Goal: Find contact information: Find contact information

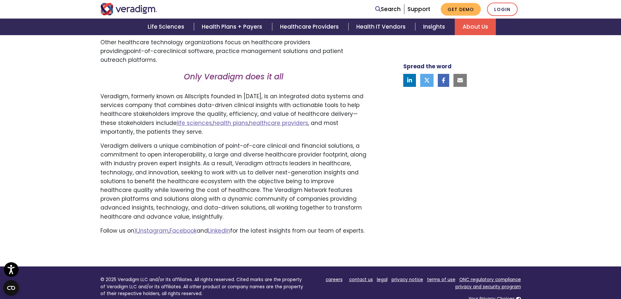
scroll to position [358, 0]
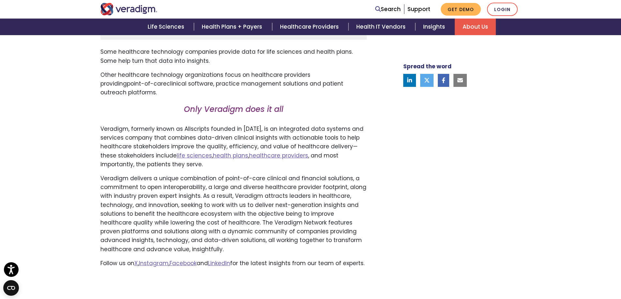
drag, startPoint x: 110, startPoint y: 196, endPoint x: 95, endPoint y: 198, distance: 15.9
drag, startPoint x: 95, startPoint y: 198, endPoint x: 223, endPoint y: 228, distance: 131.4
click at [223, 228] on p "Veradigm delivers a unique combination of point-of-care clinical and financial …" at bounding box center [233, 214] width 266 height 80
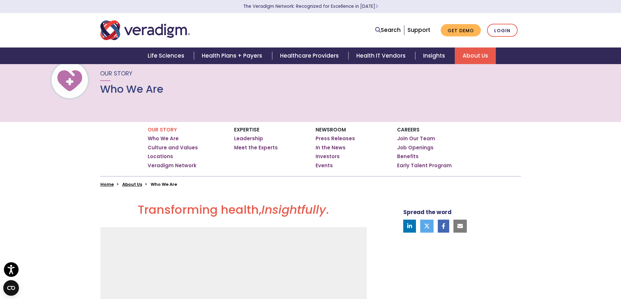
scroll to position [33, 0]
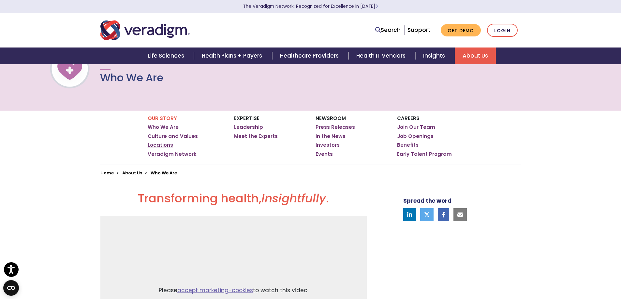
click at [163, 144] on link "Locations" at bounding box center [160, 145] width 25 height 7
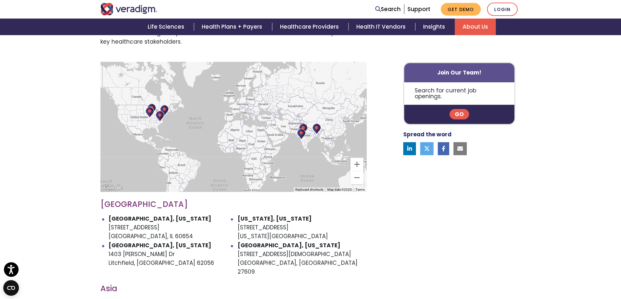
scroll to position [228, 0]
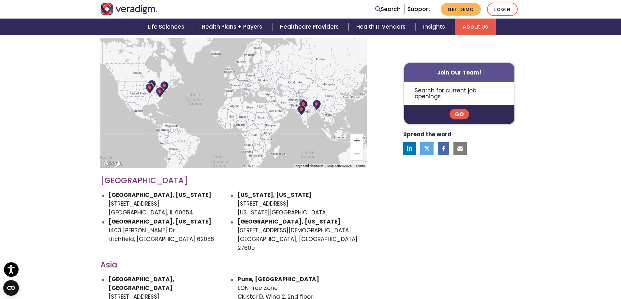
drag, startPoint x: 83, startPoint y: 196, endPoint x: 76, endPoint y: 204, distance: 10.9
click at [76, 204] on div "Veradigm is headquartered in Chicago, IL. Our combination of a regional presenc…" at bounding box center [310, 232] width 621 height 505
drag, startPoint x: 110, startPoint y: 195, endPoint x: 171, endPoint y: 206, distance: 62.5
click at [171, 206] on li "Chicago, Illinois 222 W Merchandise Mart Plaza Chicago, IL 60654" at bounding box center [173, 204] width 129 height 27
copy li "222 W Merchandise Mart Plaza Chicago, IL 60654"
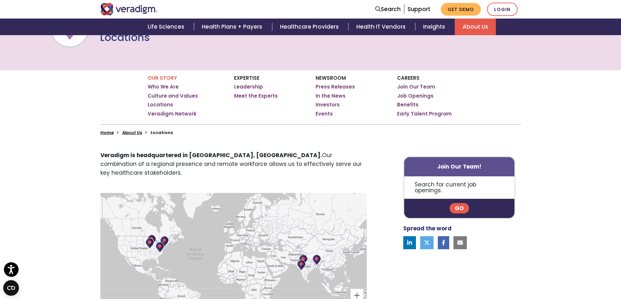
scroll to position [65, 0]
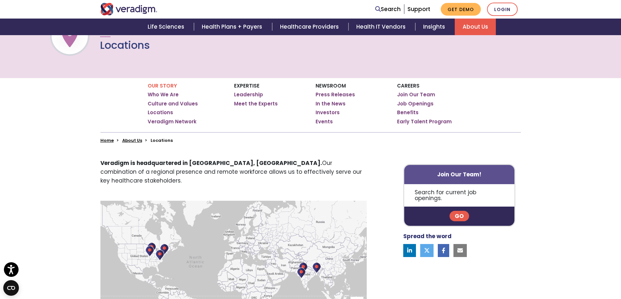
click at [150, 246] on img at bounding box center [149, 251] width 9 height 11
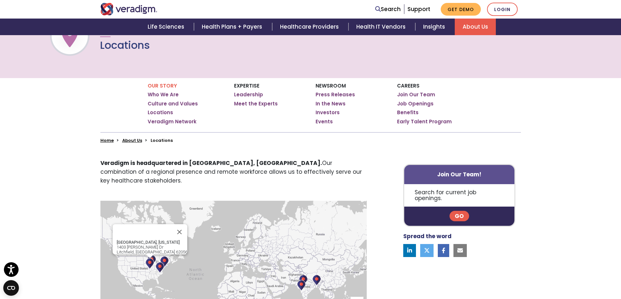
click at [152, 255] on div at bounding box center [150, 257] width 8 height 4
